Goal: Task Accomplishment & Management: Complete application form

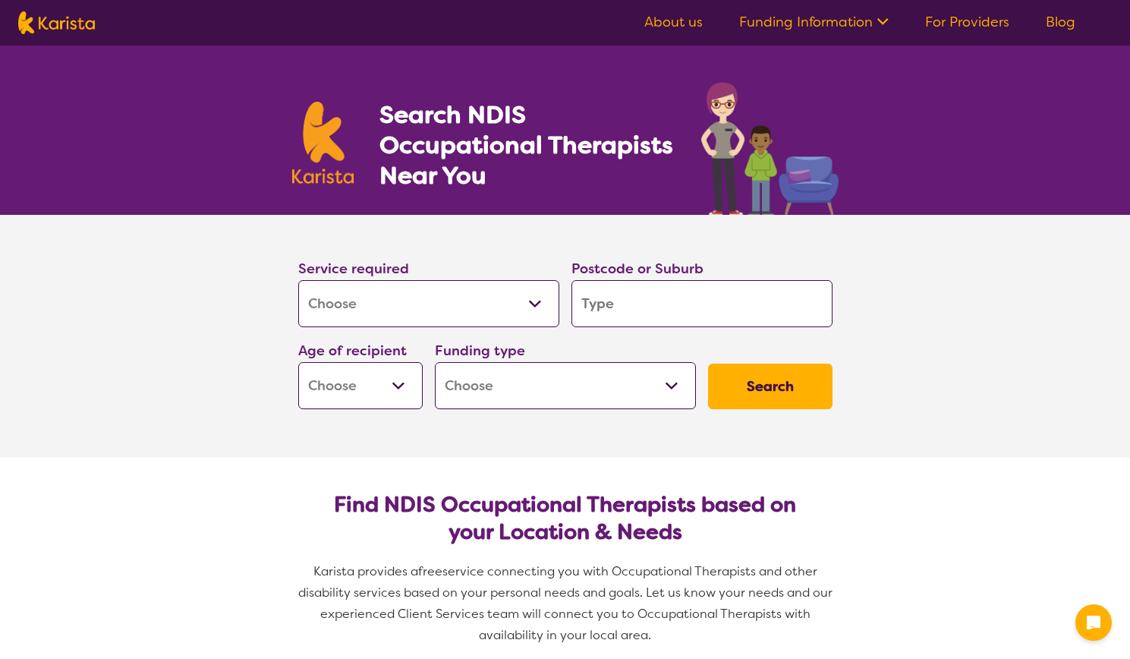
select select "[MEDICAL_DATA]"
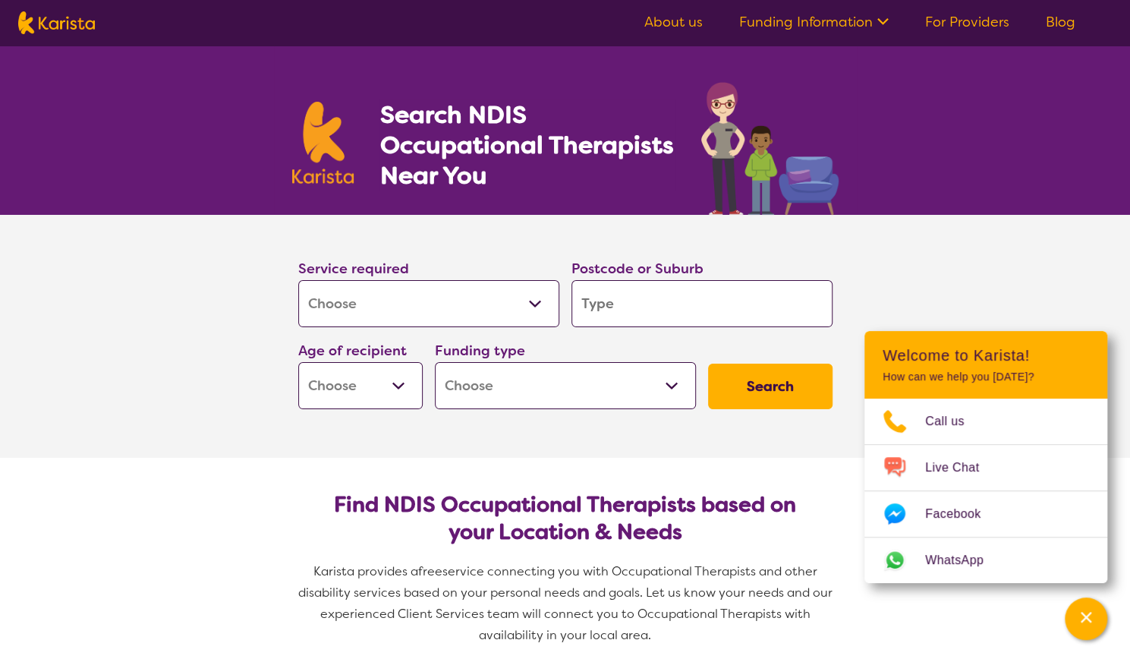
click at [642, 295] on input "search" at bounding box center [702, 303] width 261 height 47
type input "l"
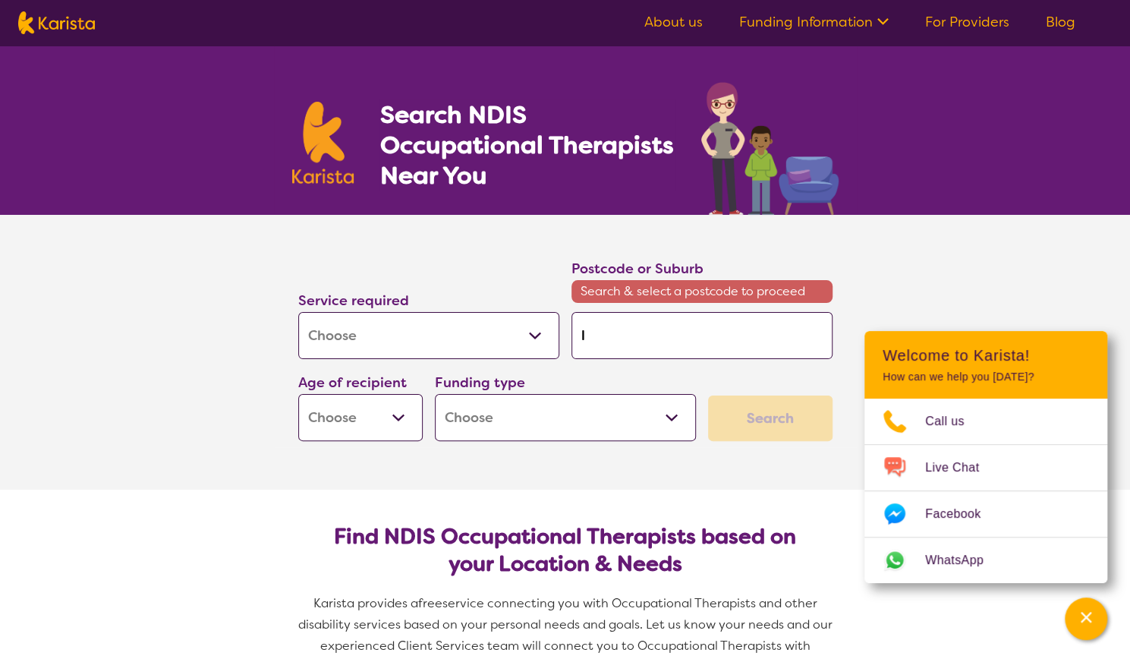
type input "lo"
type input "log"
type input "loga"
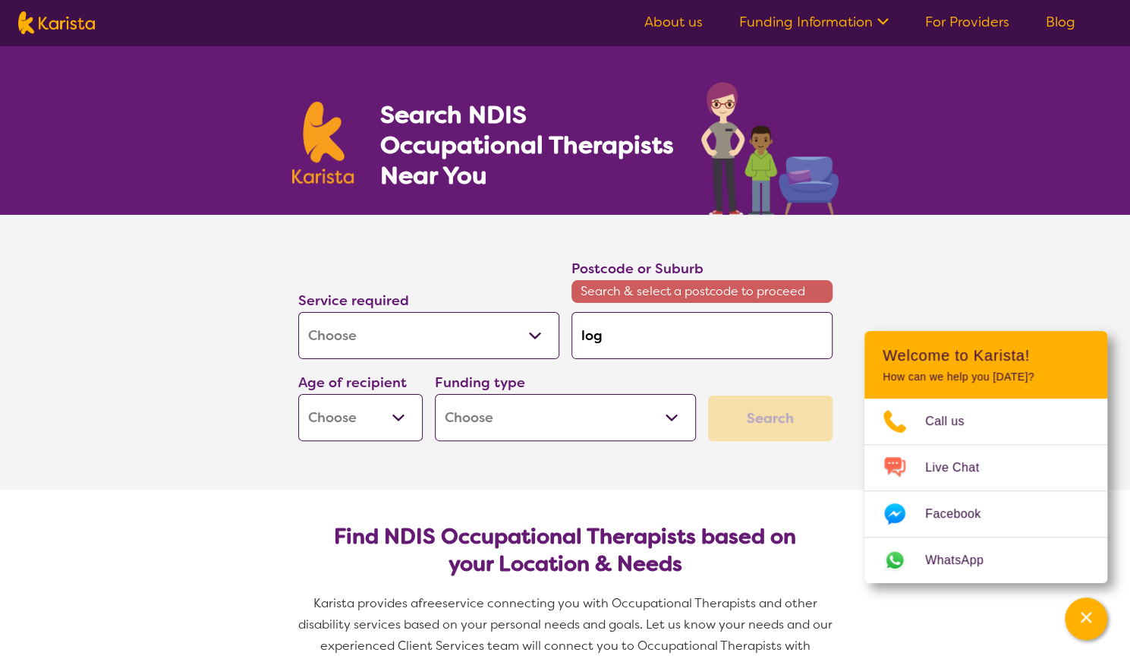
type input "loga"
type input "[PERSON_NAME]"
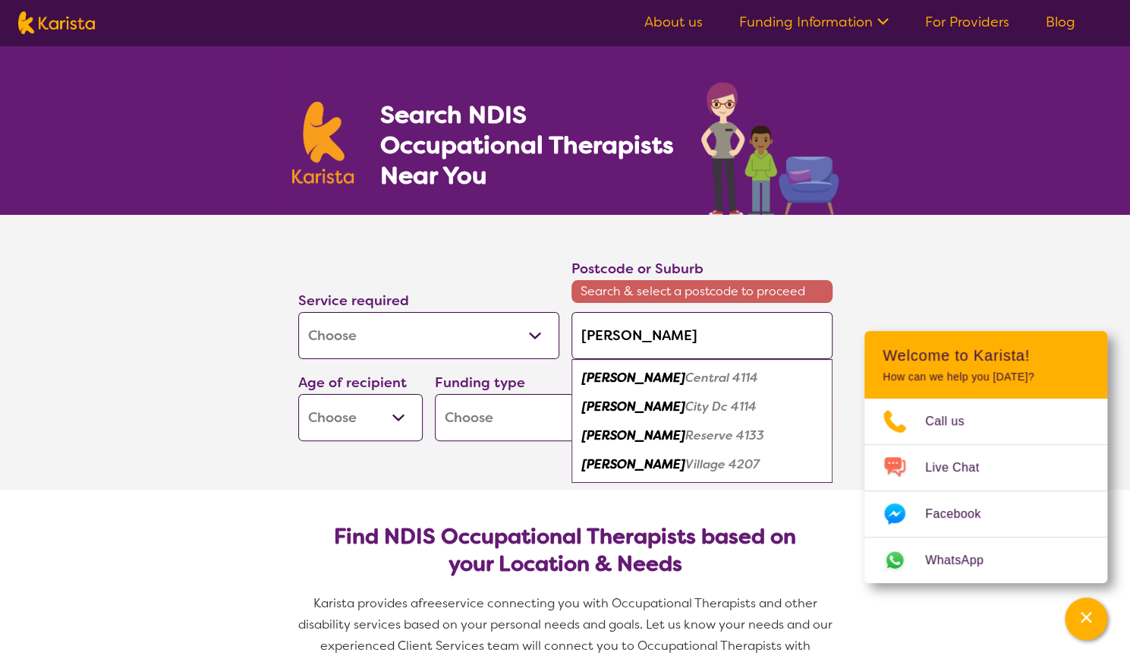
type input "[PERSON_NAME]"
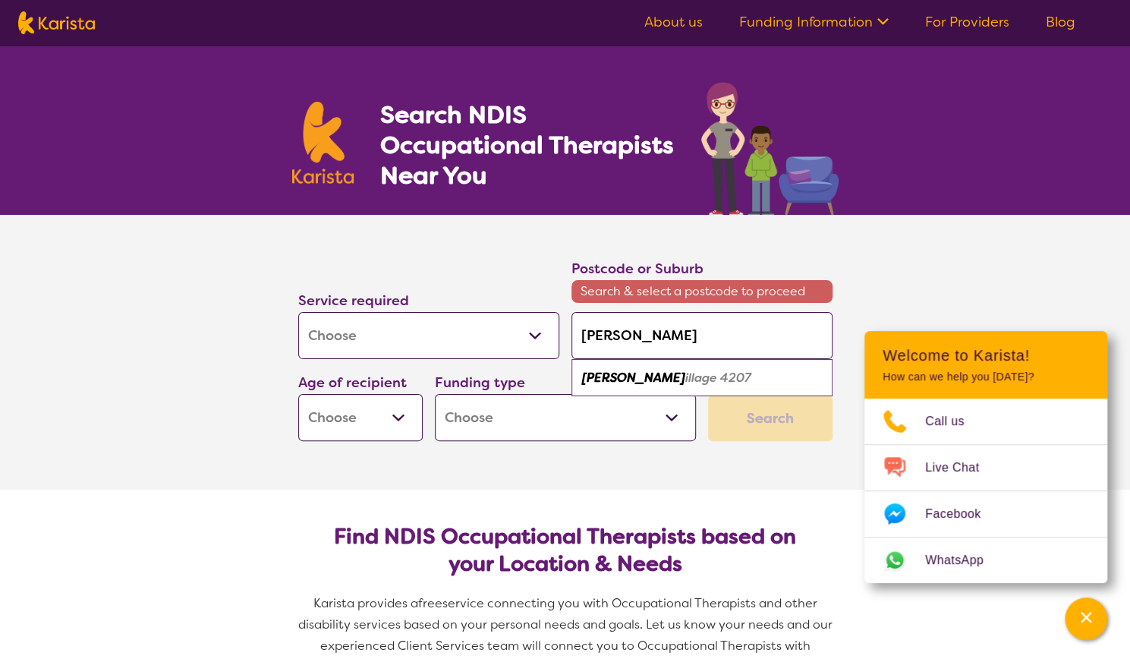
type input "[PERSON_NAME]"
type input "[PERSON_NAME] vil"
type input "[PERSON_NAME] vill"
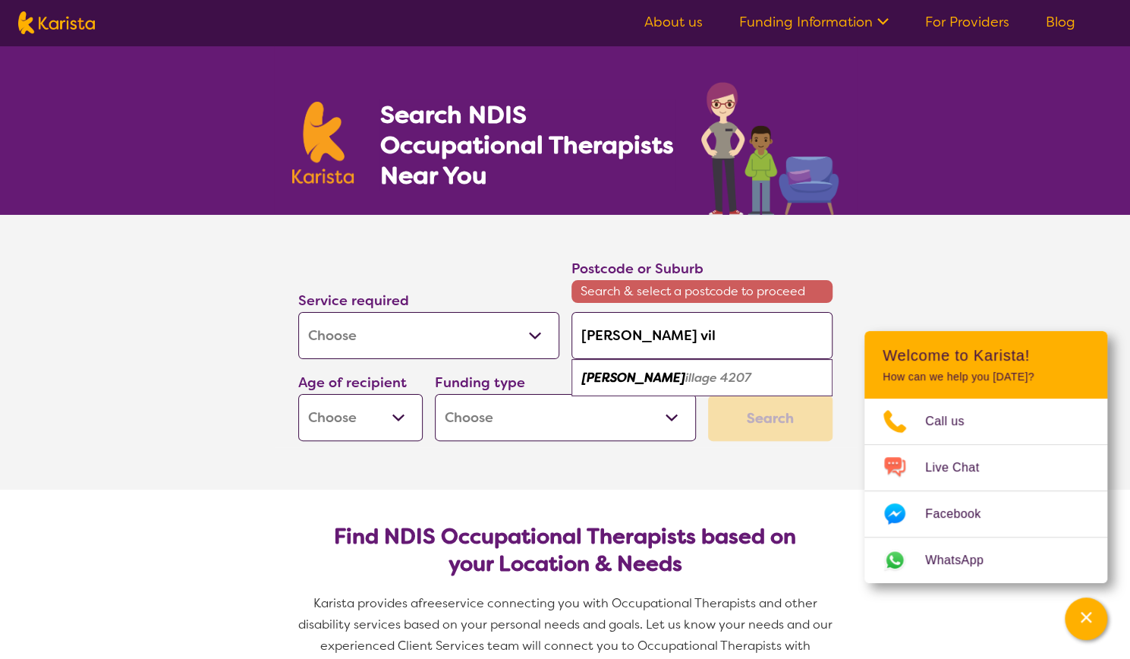
type input "[PERSON_NAME] vill"
type input "[PERSON_NAME]"
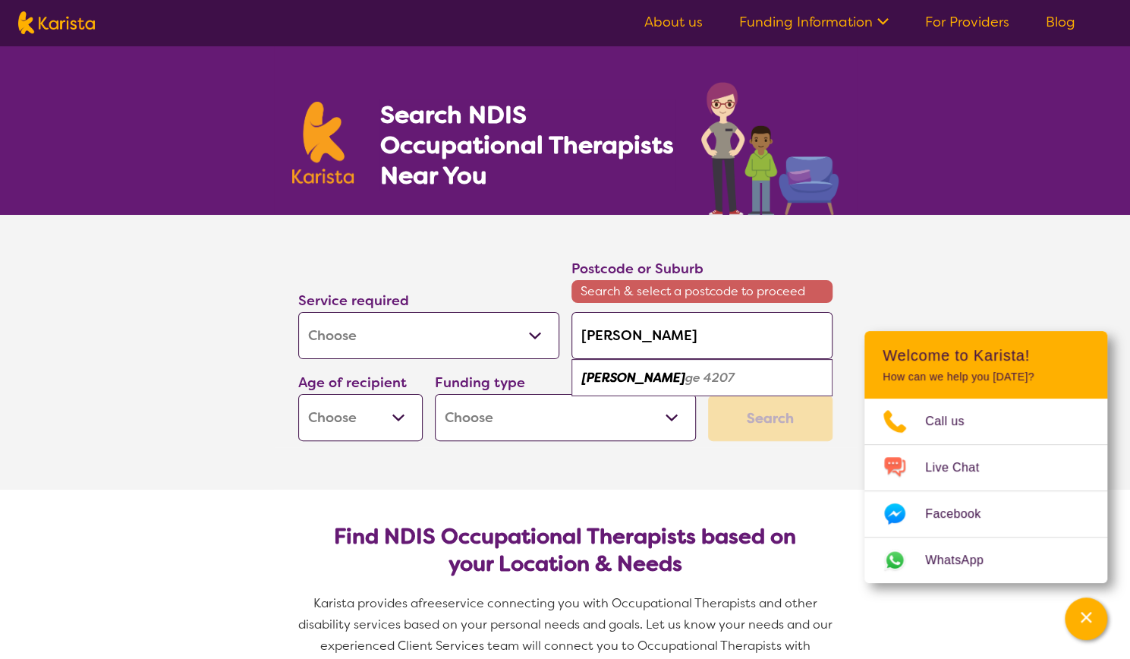
type input "[PERSON_NAME][GEOGRAPHIC_DATA]"
click at [815, 380] on em "4207" at bounding box center [830, 378] width 31 height 16
type input "4207"
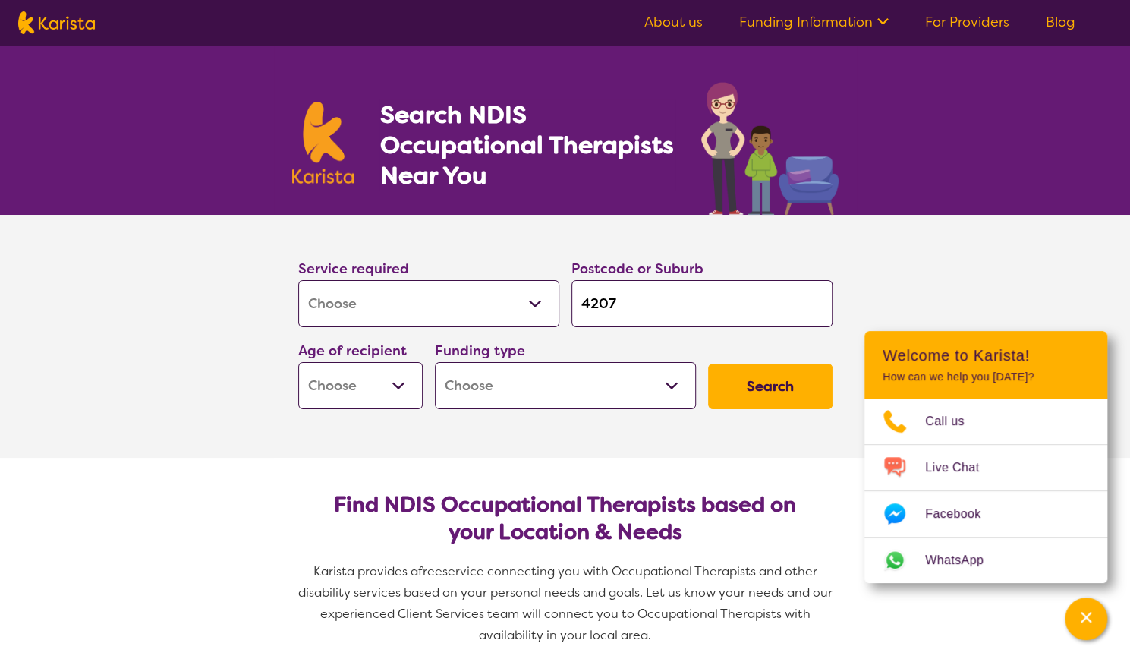
click at [400, 377] on select "Early Childhood - 0 to 9 Child - 10 to 11 Adolescent - 12 to 17 Adult - 18 to 6…" at bounding box center [360, 385] width 125 height 47
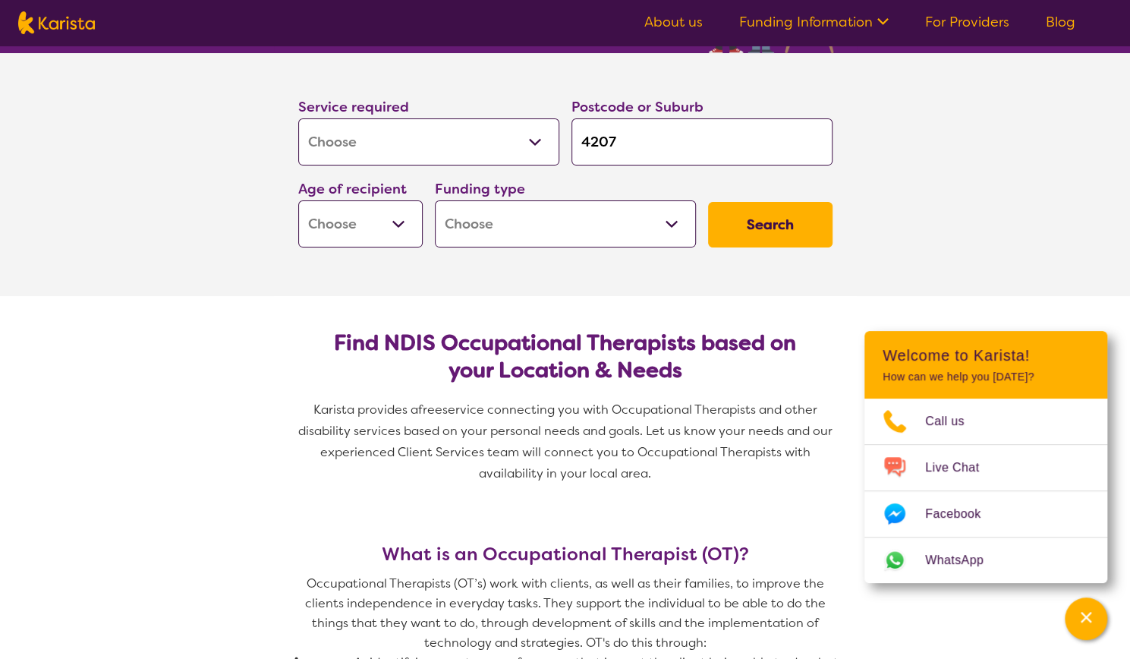
scroll to position [140, 0]
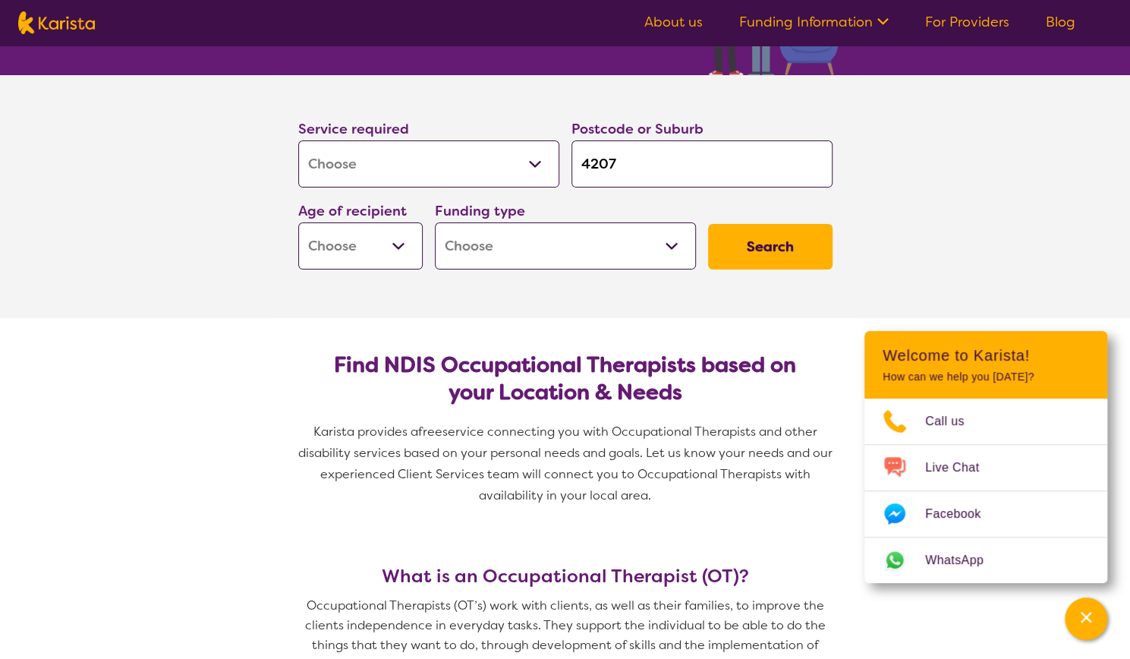
click at [397, 250] on select "Early Childhood - 0 to 9 Child - 10 to 11 Adolescent - 12 to 17 Adult - 18 to 6…" at bounding box center [360, 245] width 125 height 47
select select "AG"
click at [298, 222] on select "Early Childhood - 0 to 9 Child - 10 to 11 Adolescent - 12 to 17 Adult - 18 to 6…" at bounding box center [360, 245] width 125 height 47
select select "AG"
click at [678, 249] on select "Home Care Package (HCP) National Disability Insurance Scheme (NDIS) I don't know" at bounding box center [565, 245] width 261 height 47
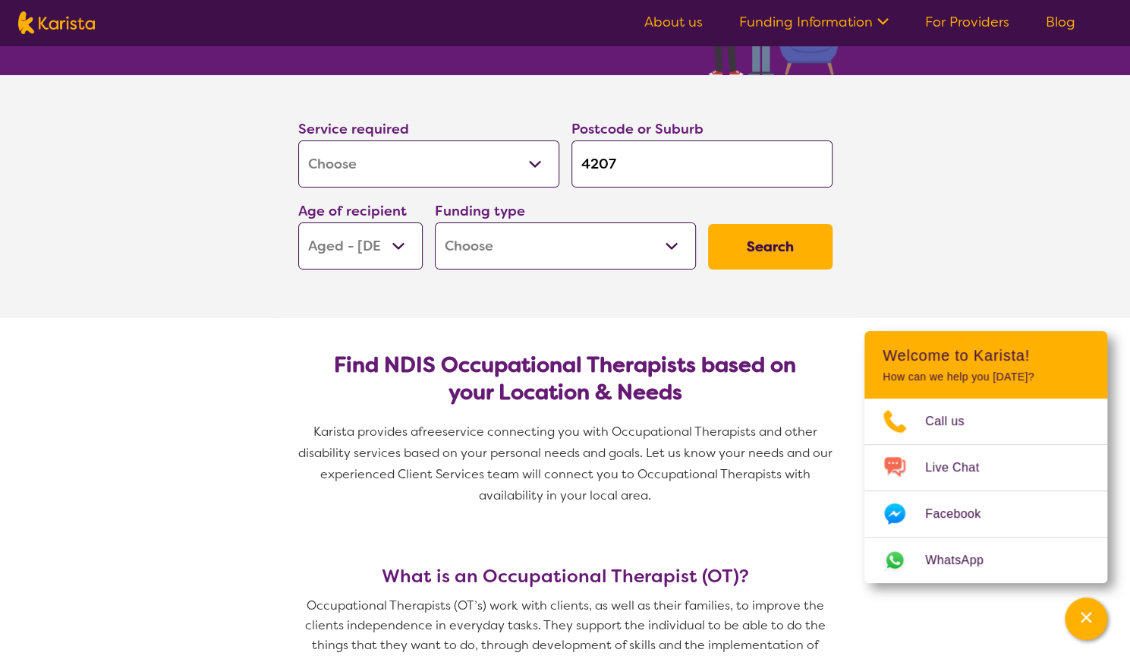
select select "NDIS"
click at [435, 222] on select "Home Care Package (HCP) National Disability Insurance Scheme (NDIS) I don't know" at bounding box center [565, 245] width 261 height 47
select select "NDIS"
click at [764, 248] on button "Search" at bounding box center [770, 247] width 125 height 46
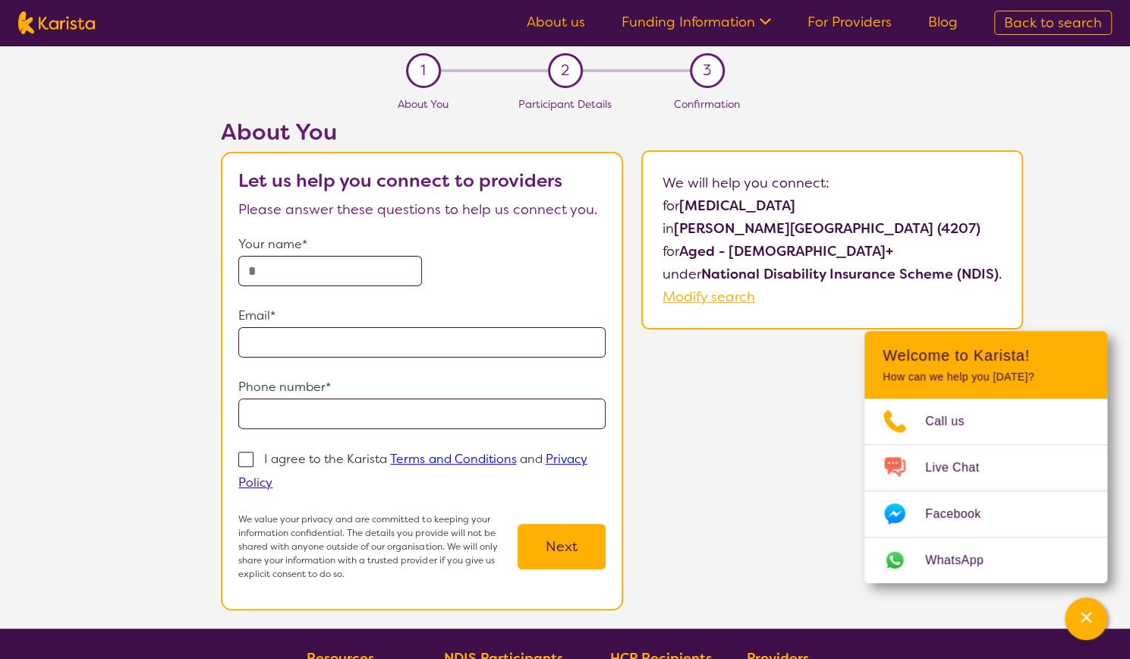
select select "[MEDICAL_DATA]"
select select "AG"
select select "NDIS"
select select "[MEDICAL_DATA]"
select select "AG"
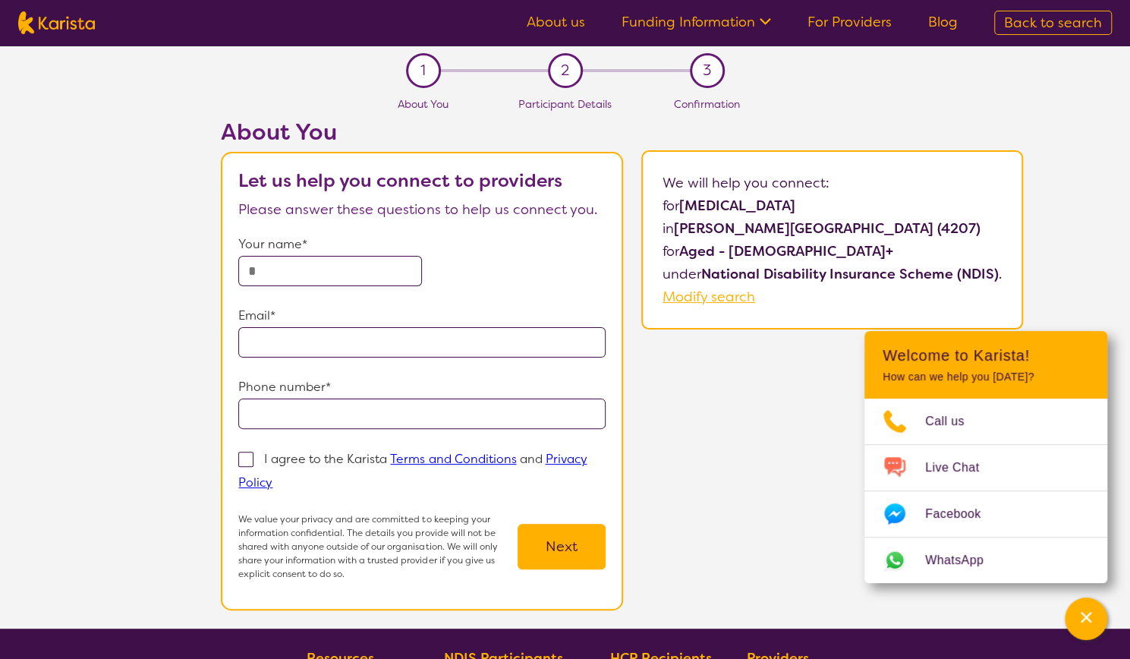
select select "NDIS"
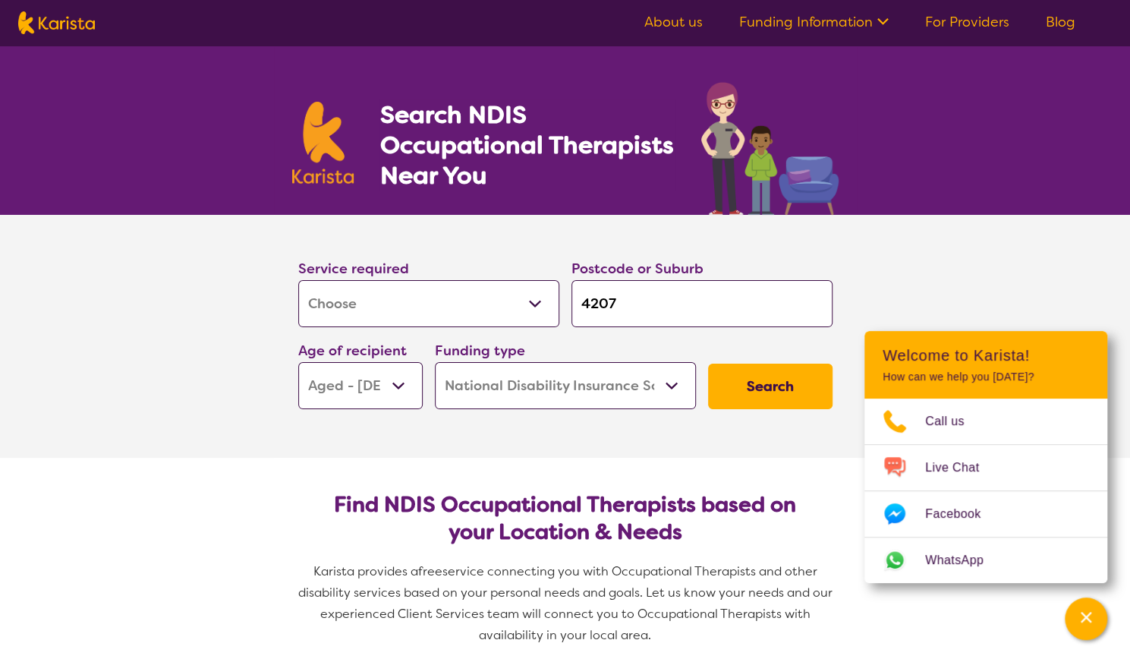
scroll to position [140, 0]
